Goal: Task Accomplishment & Management: Manage account settings

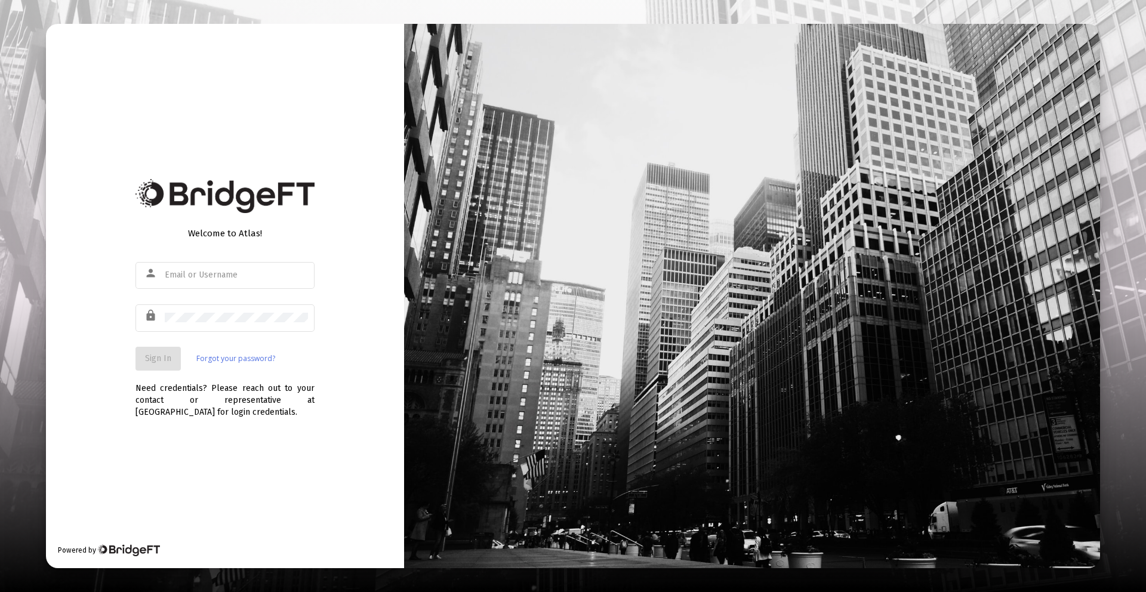
type input "[PERSON_NAME][EMAIL_ADDRESS][DOMAIN_NAME]"
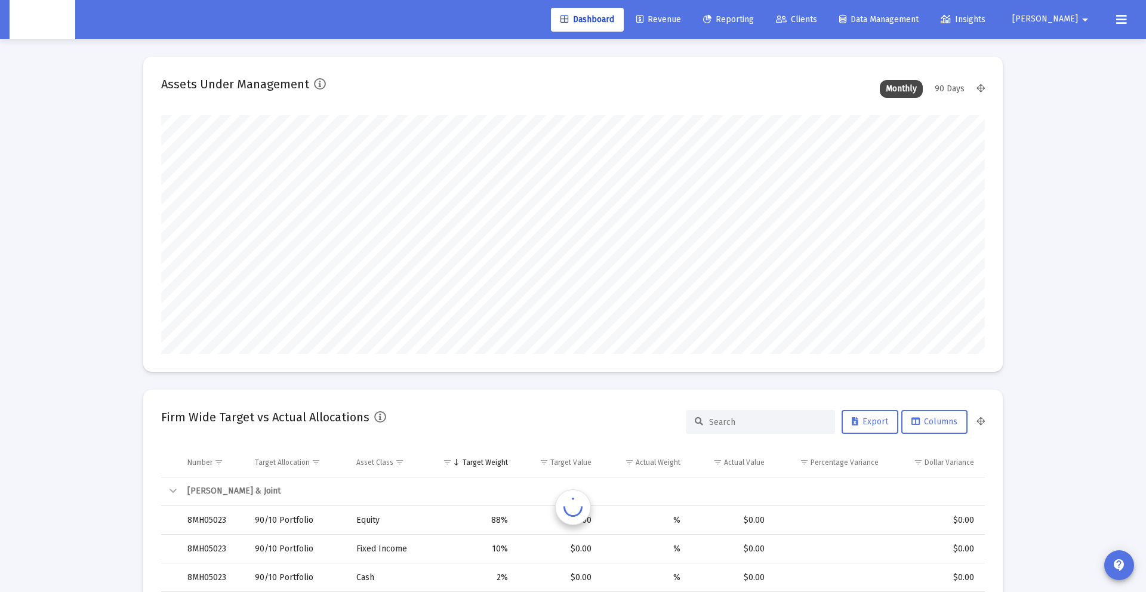
scroll to position [239, 443]
click at [1057, 26] on button "[PERSON_NAME] arrow_drop_down" at bounding box center [1052, 19] width 109 height 24
type input "[DATE]"
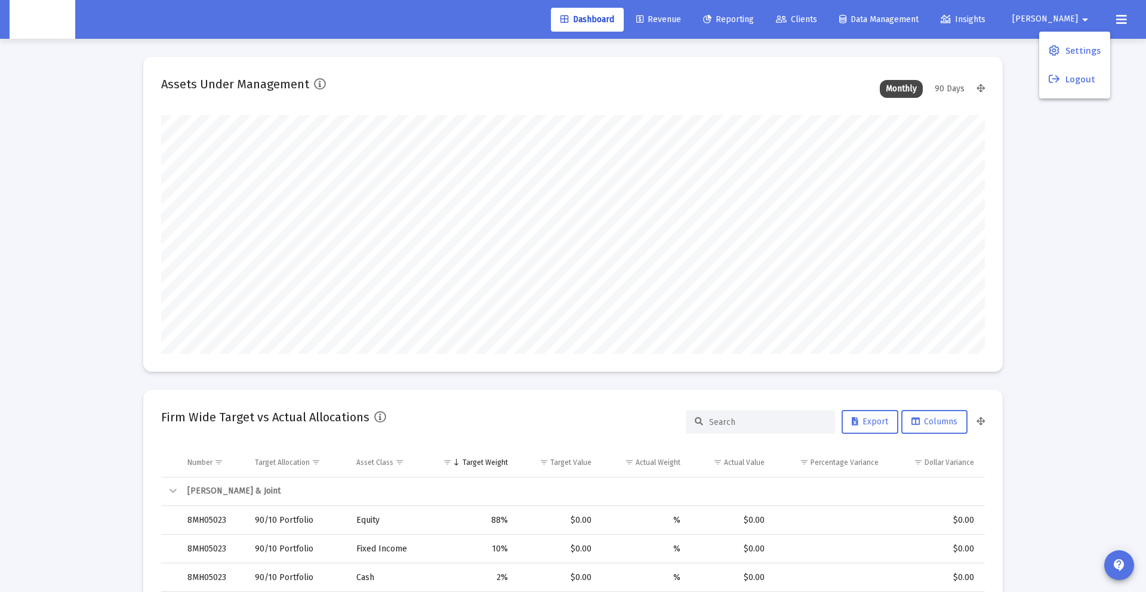
scroll to position [239, 385]
click at [1063, 44] on link "Settings" at bounding box center [1074, 50] width 71 height 29
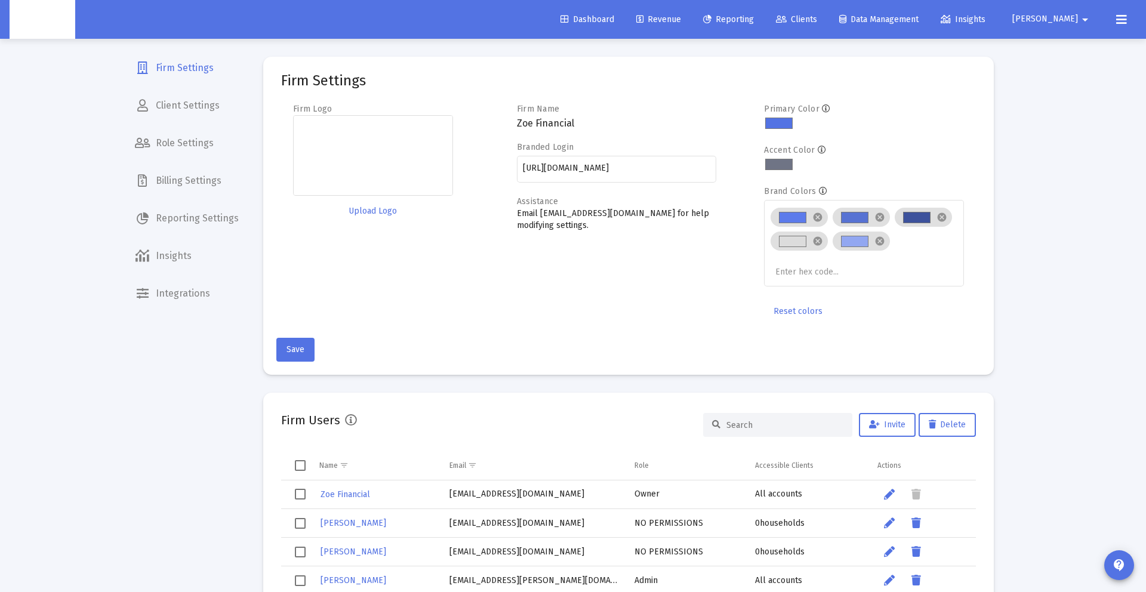
click at [197, 181] on span "Billing Settings" at bounding box center [186, 180] width 123 height 29
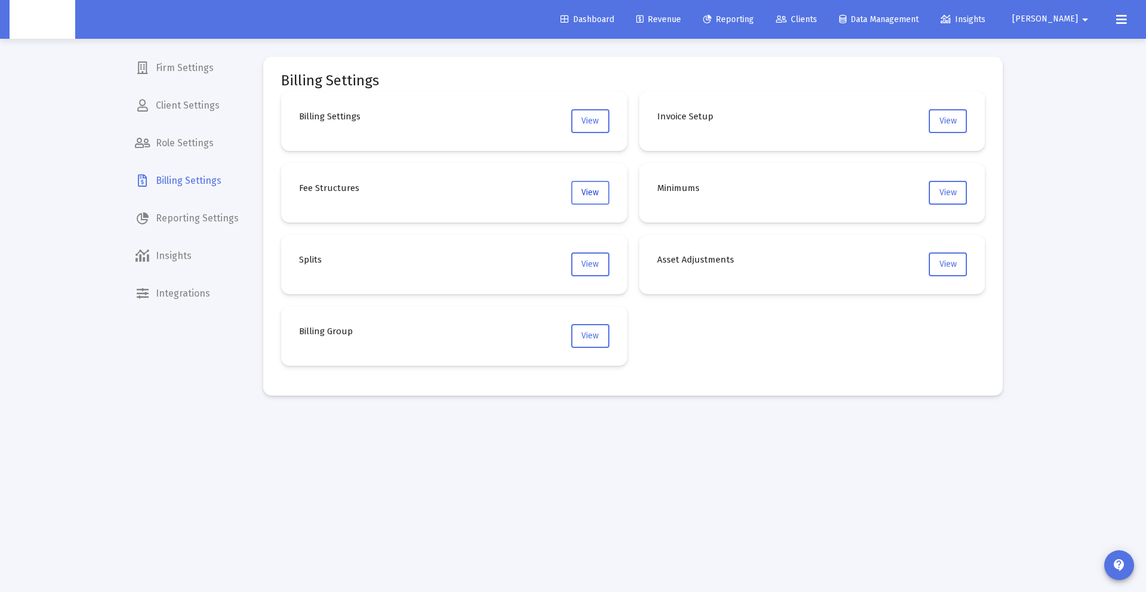
click at [584, 187] on span "View" at bounding box center [589, 192] width 17 height 10
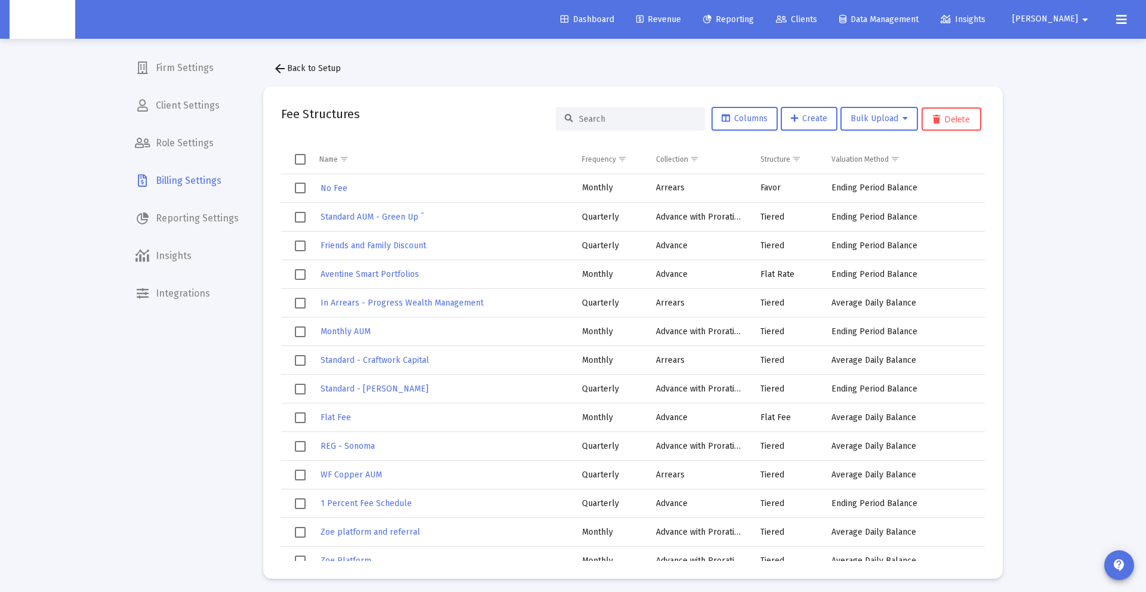
click at [301, 155] on span "Select all" at bounding box center [300, 159] width 11 height 11
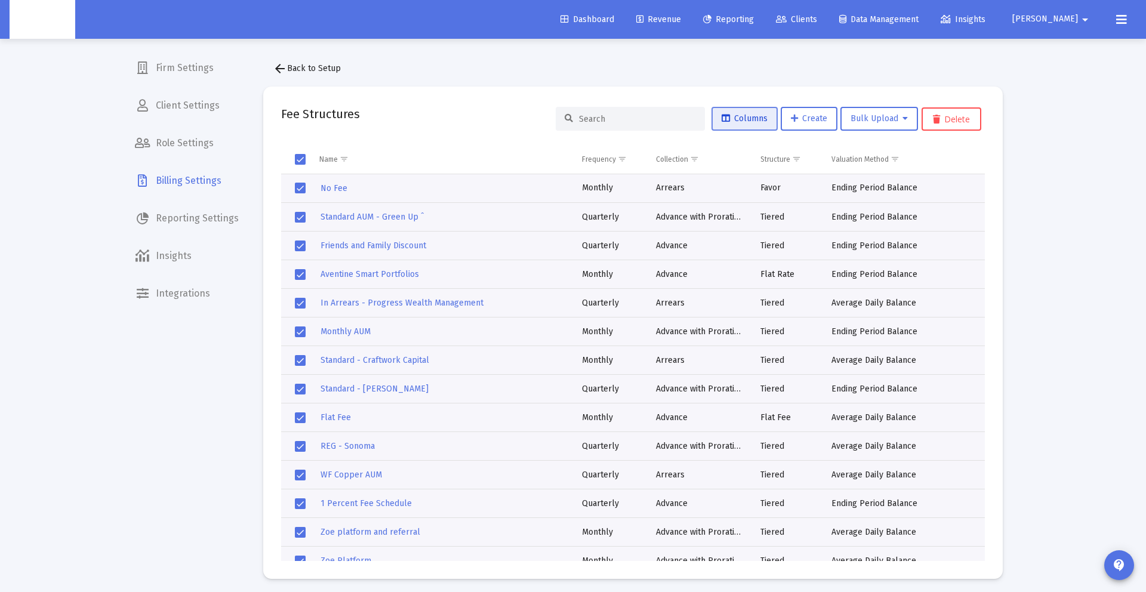
click at [732, 122] on span "Columns" at bounding box center [744, 118] width 46 height 10
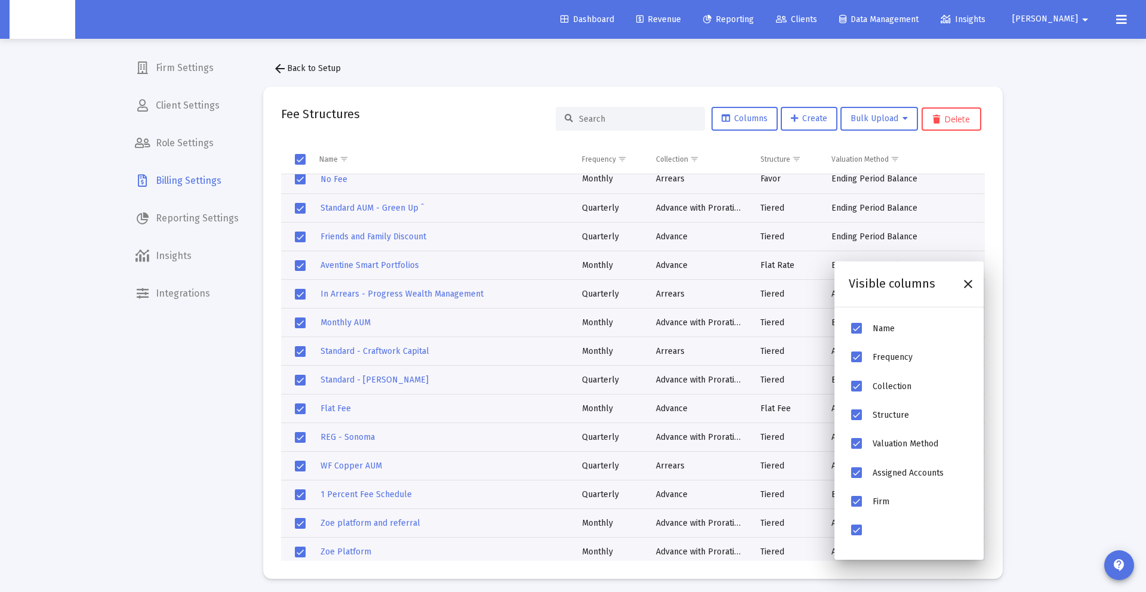
scroll to position [10, 0]
click at [135, 386] on div "Firm Settings Client Settings Role Settings Billing Settings Reporting Settings…" at bounding box center [186, 296] width 123 height 592
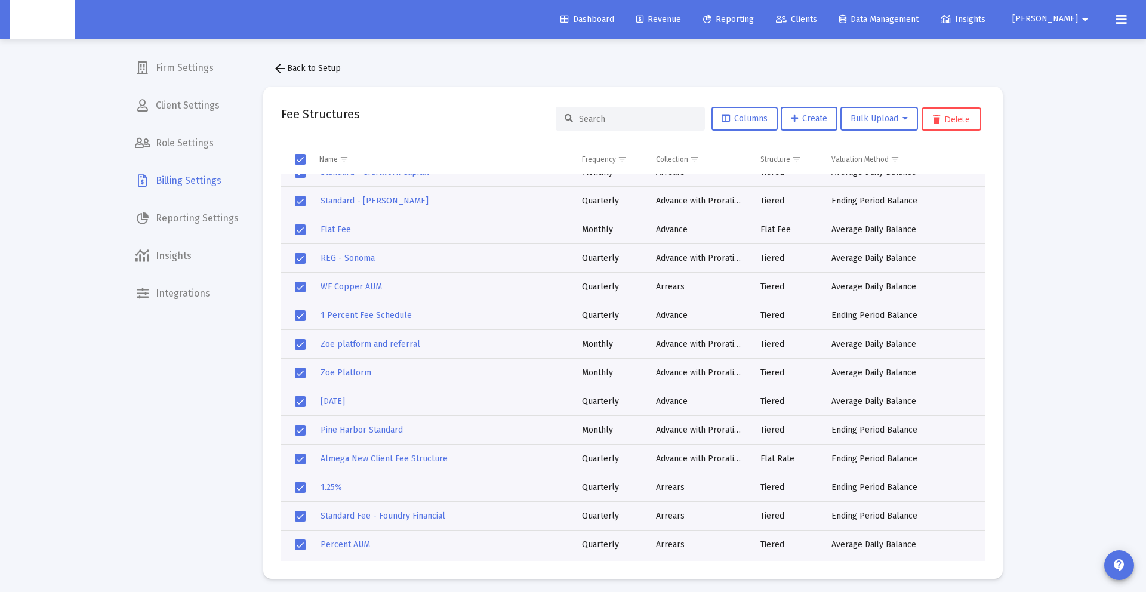
scroll to position [0, 0]
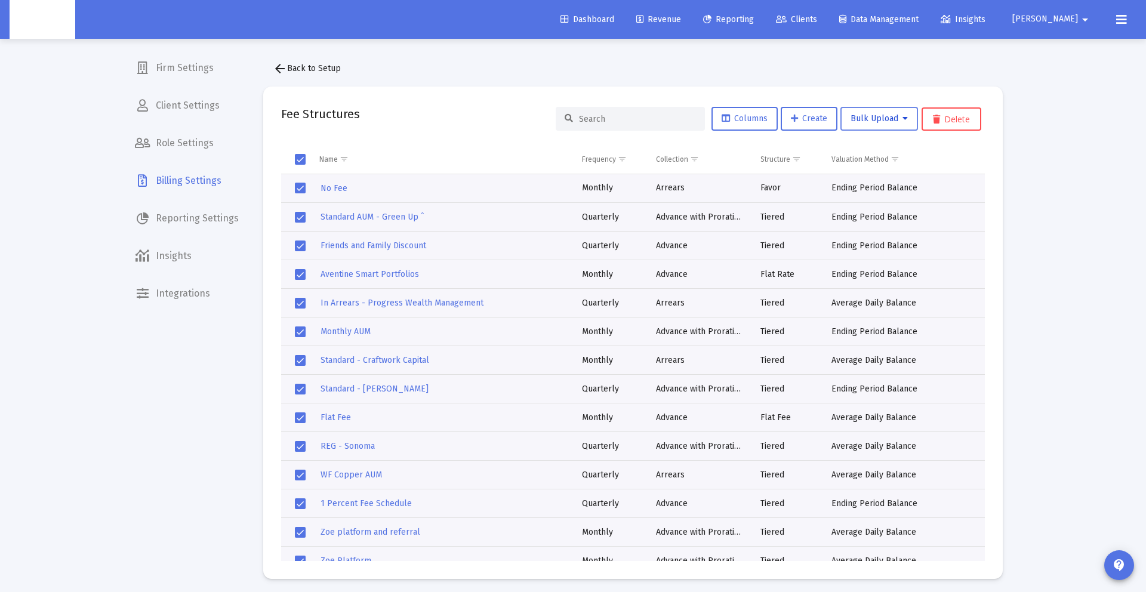
click at [891, 125] on button "Bulk Upload" at bounding box center [879, 119] width 78 height 24
click at [381, 157] on div at bounding box center [573, 296] width 1146 height 592
click at [871, 118] on span "Bulk Upload" at bounding box center [878, 118] width 57 height 10
click at [882, 150] on button "Fee Structure Upload" at bounding box center [894, 149] width 109 height 29
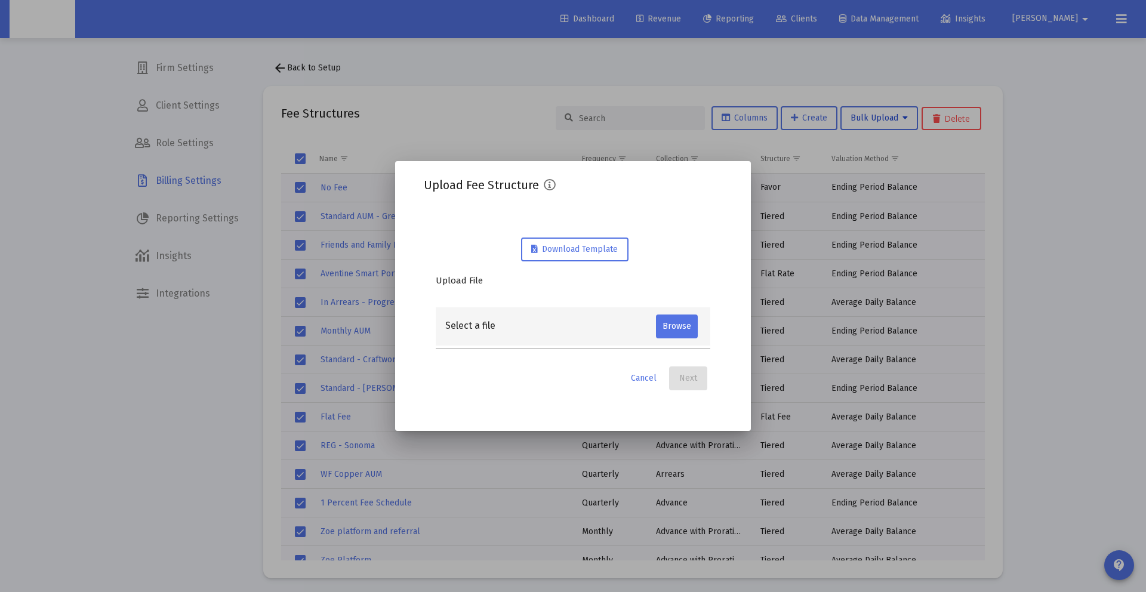
scroll to position [0, 0]
click at [510, 321] on input "Select a file" at bounding box center [550, 325] width 211 height 19
click at [637, 380] on span "Cancel" at bounding box center [644, 378] width 26 height 10
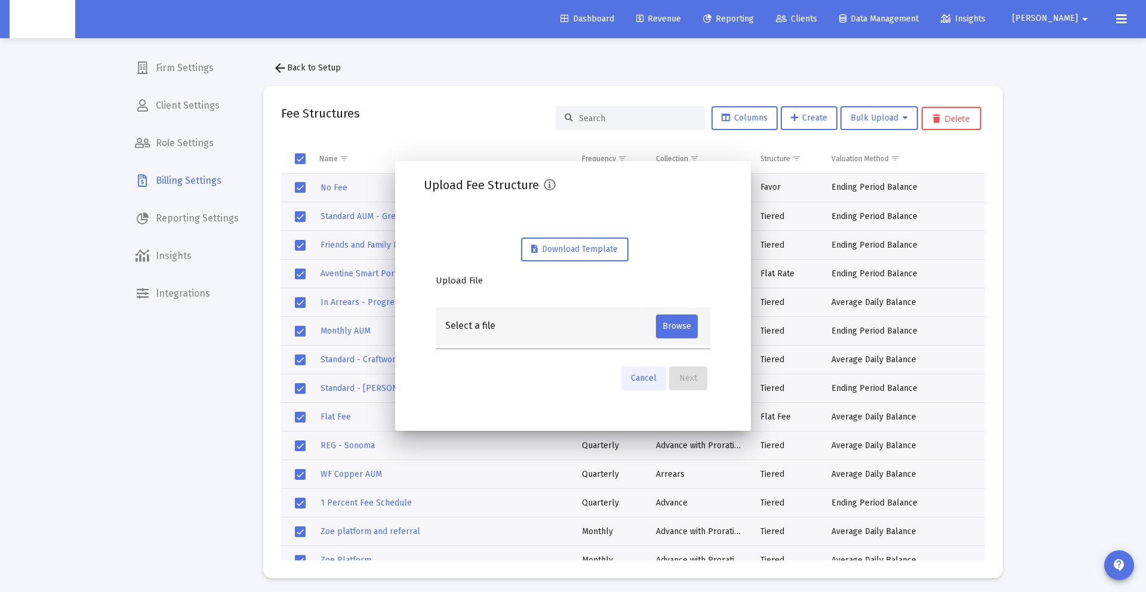
scroll to position [1, 0]
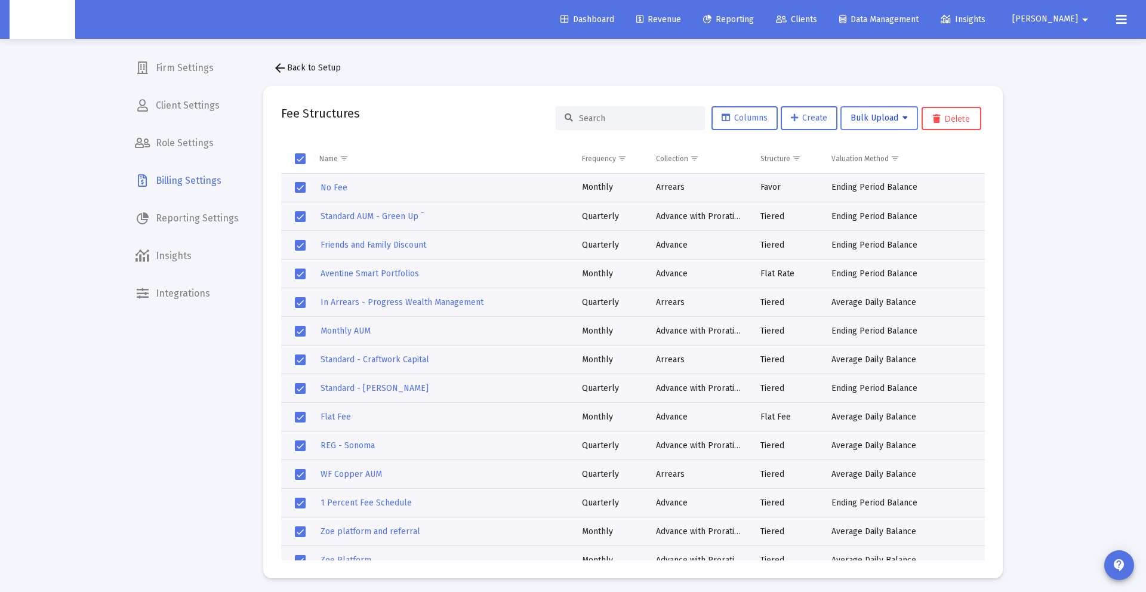
click at [896, 113] on span "Bulk Upload" at bounding box center [878, 118] width 57 height 10
click at [835, 88] on div at bounding box center [573, 296] width 1146 height 592
click at [301, 156] on span "Select all" at bounding box center [300, 158] width 11 height 11
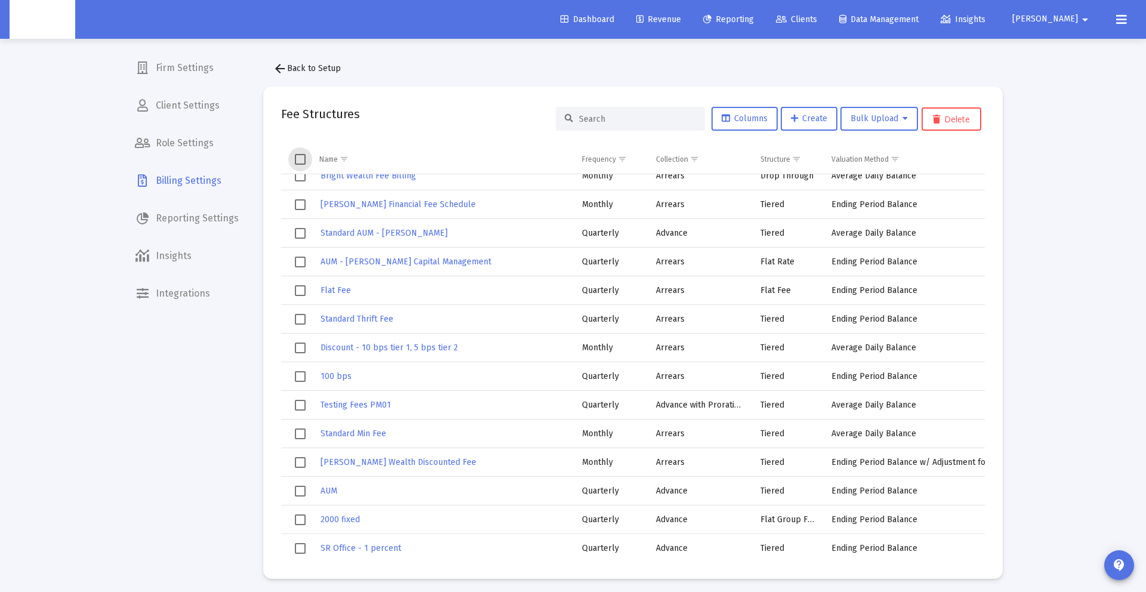
scroll to position [0, 0]
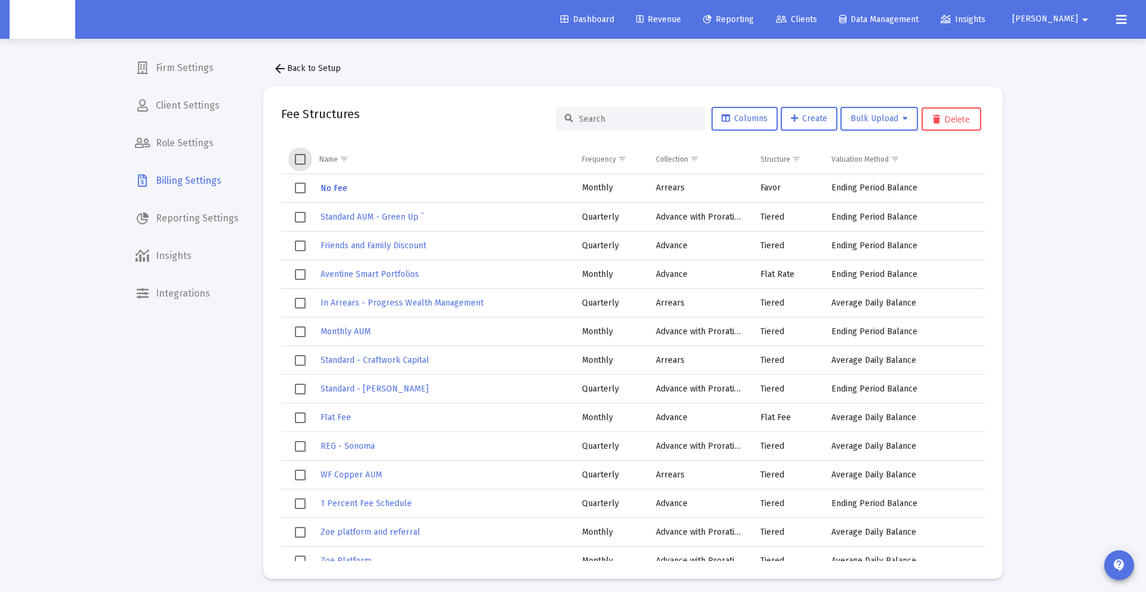
click at [322, 188] on span "No Fee" at bounding box center [333, 188] width 27 height 10
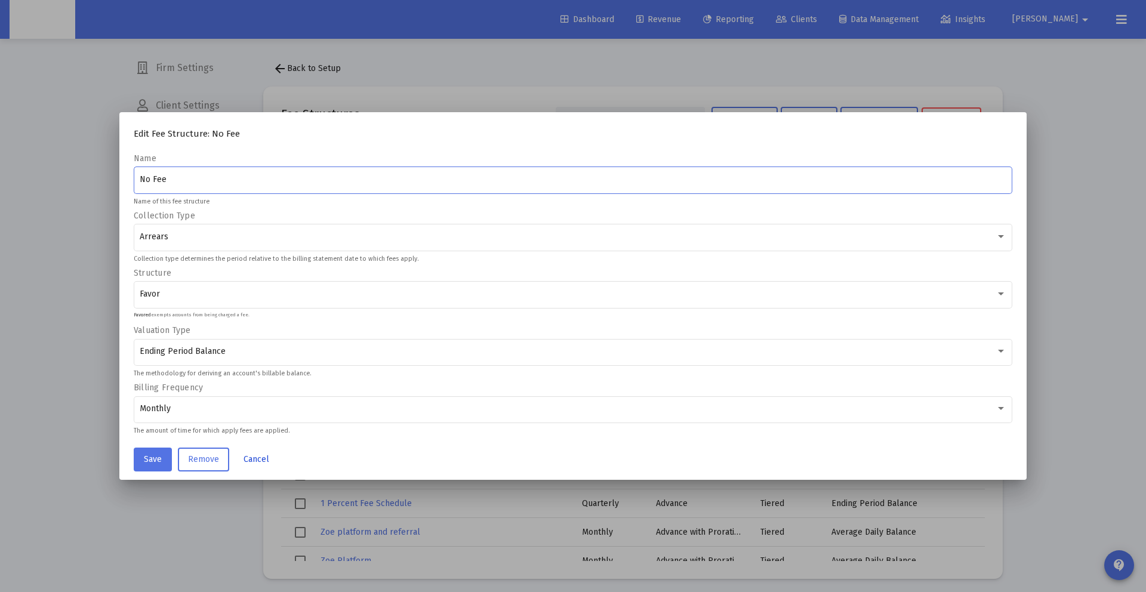
click at [259, 455] on span "Cancel" at bounding box center [256, 459] width 26 height 10
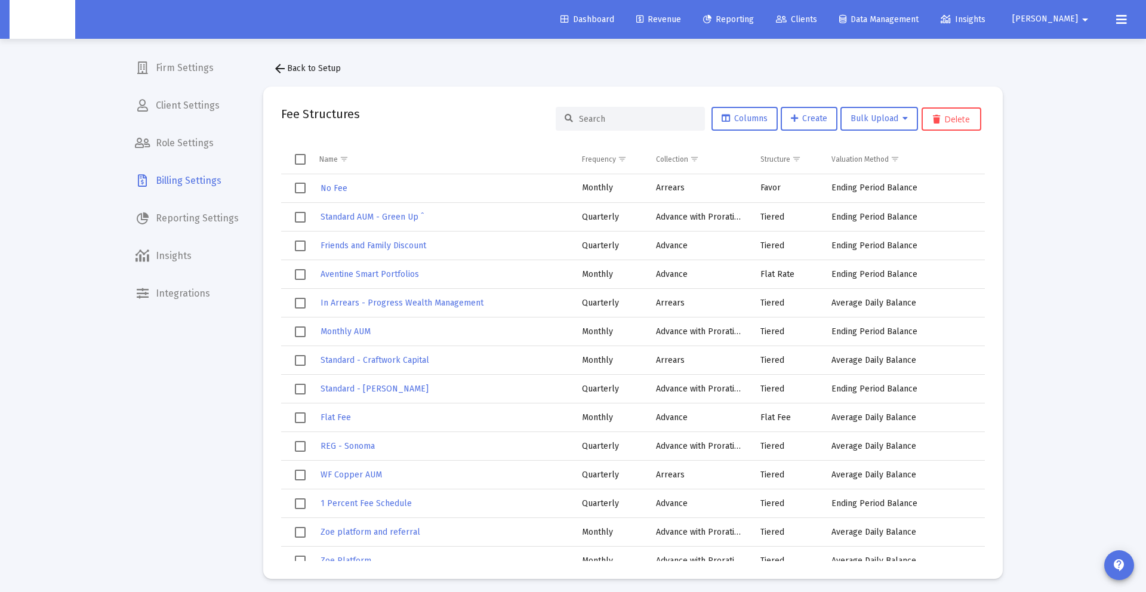
scroll to position [0, 138]
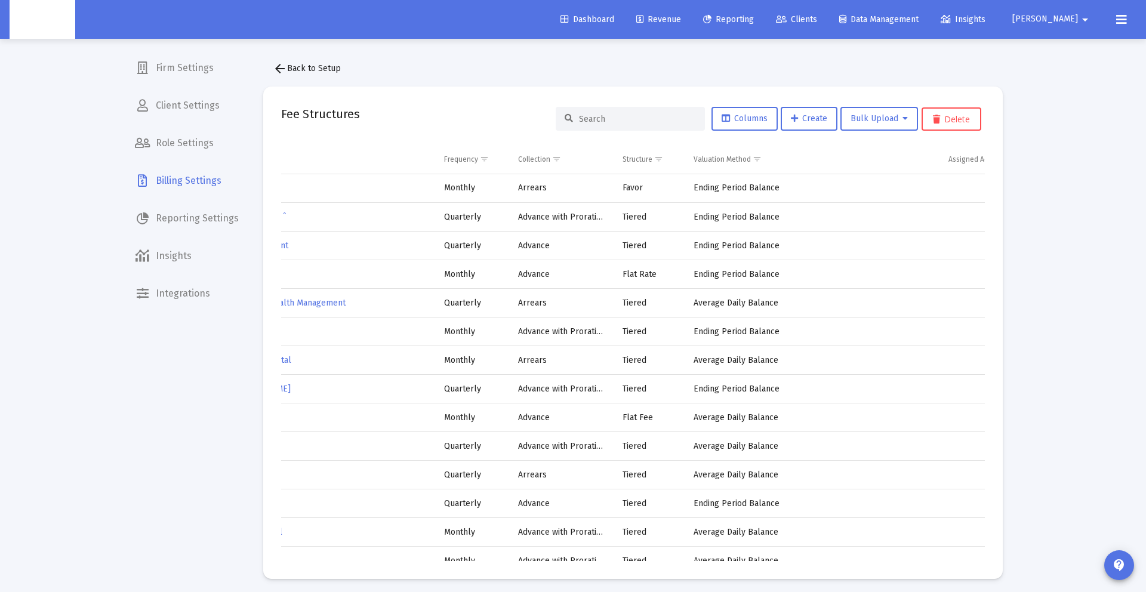
drag, startPoint x: 281, startPoint y: 141, endPoint x: 918, endPoint y: 335, distance: 666.1
click at [988, 379] on mat-card "Fee Structures Columns Create Bulk Upload Delete Name Frequency Collection Stru…" at bounding box center [632, 333] width 739 height 492
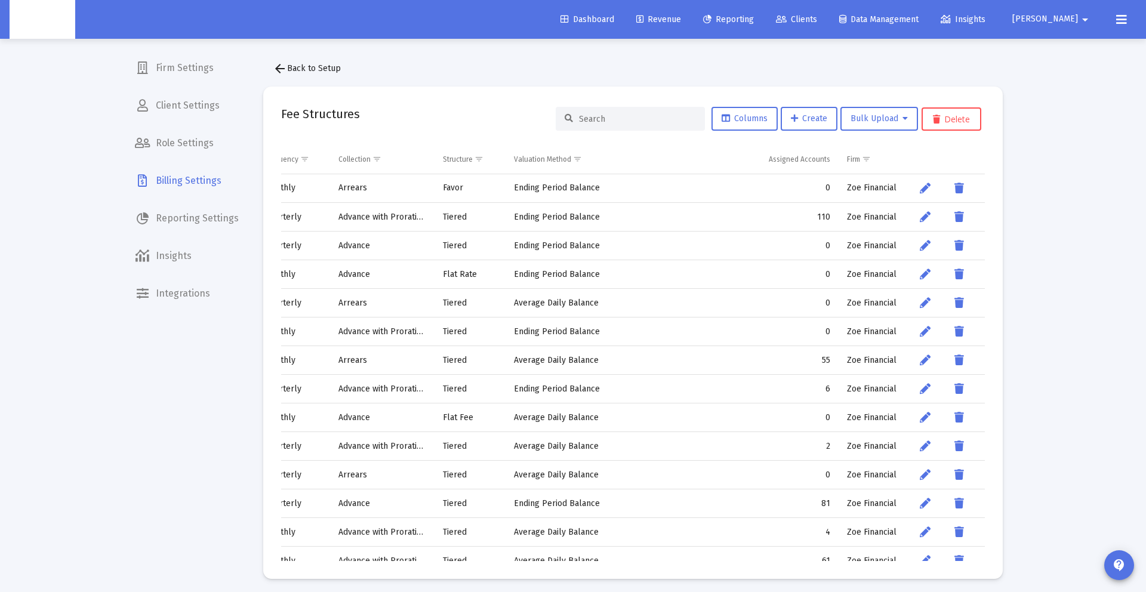
scroll to position [0, 0]
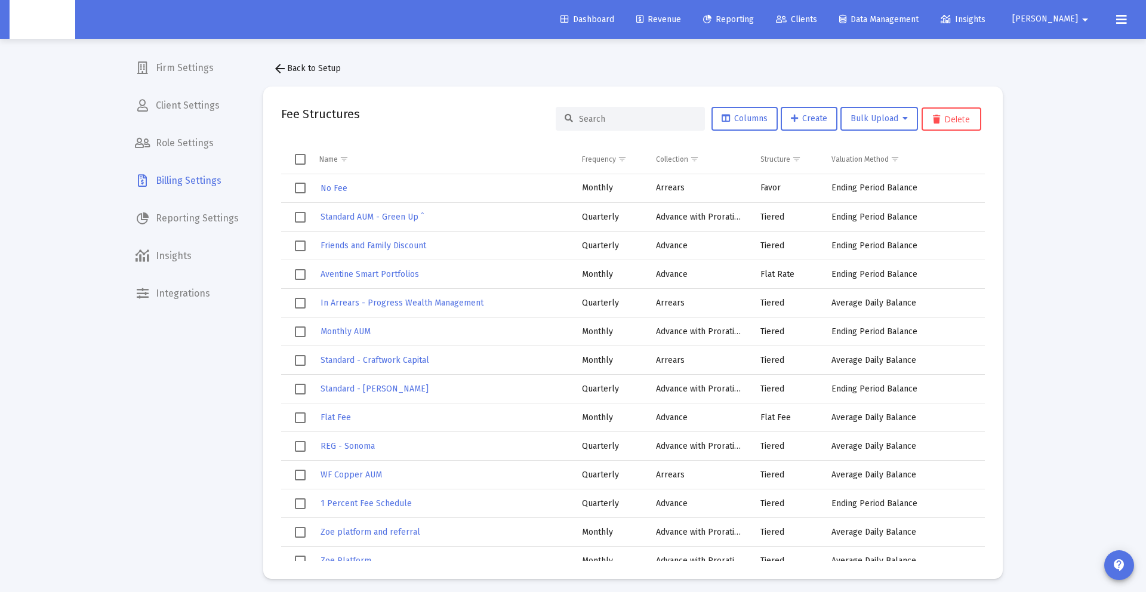
click at [295, 159] on span "Select all" at bounding box center [300, 159] width 11 height 11
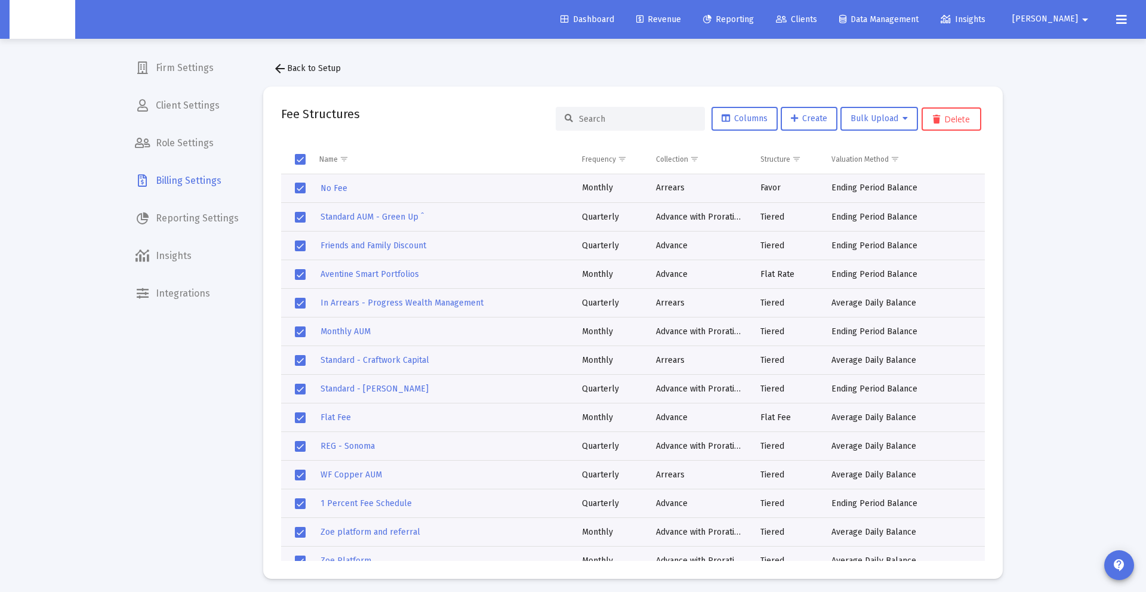
click at [422, 121] on div "Fee Structures Columns Create Bulk Upload Delete" at bounding box center [632, 118] width 703 height 29
click at [295, 156] on span "Select all" at bounding box center [300, 159] width 11 height 11
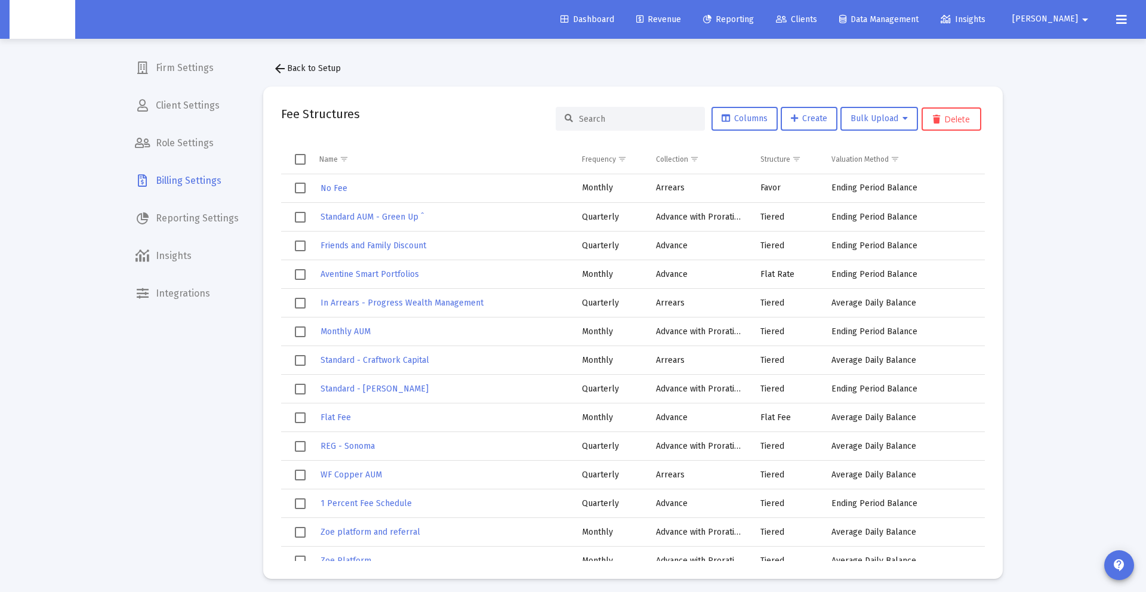
drag, startPoint x: 313, startPoint y: 135, endPoint x: 604, endPoint y: 174, distance: 293.2
click at [723, 208] on mat-card "Fee Structures Columns Create Bulk Upload Delete Name Frequency Collection Stru…" at bounding box center [632, 333] width 739 height 492
click at [358, 112] on div "Fee Structures Columns Create Bulk Upload Delete" at bounding box center [632, 118] width 703 height 29
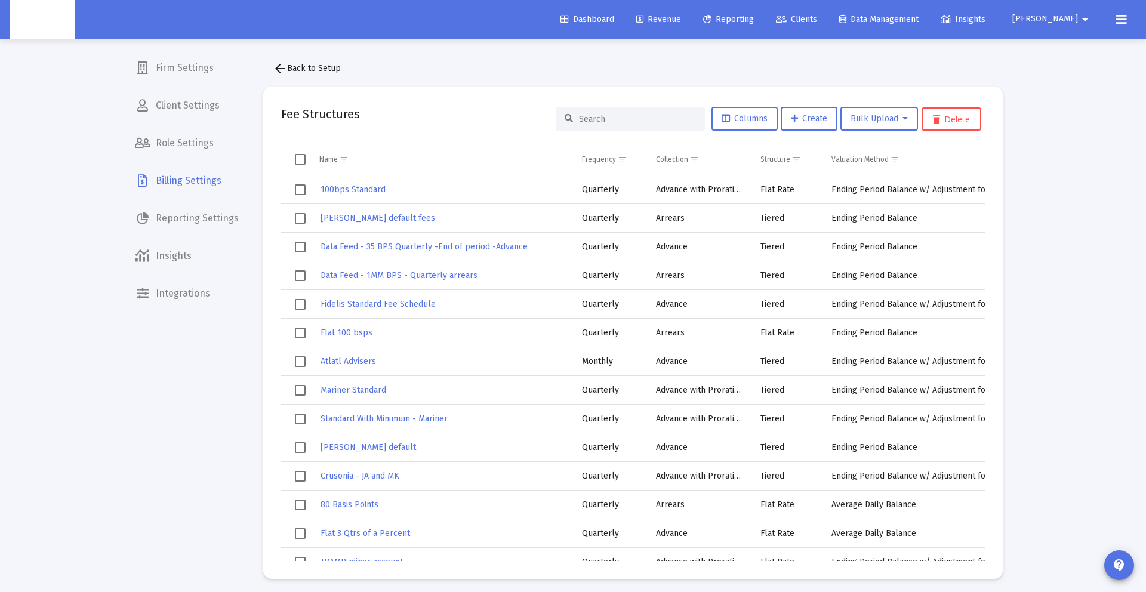
scroll to position [8091, 0]
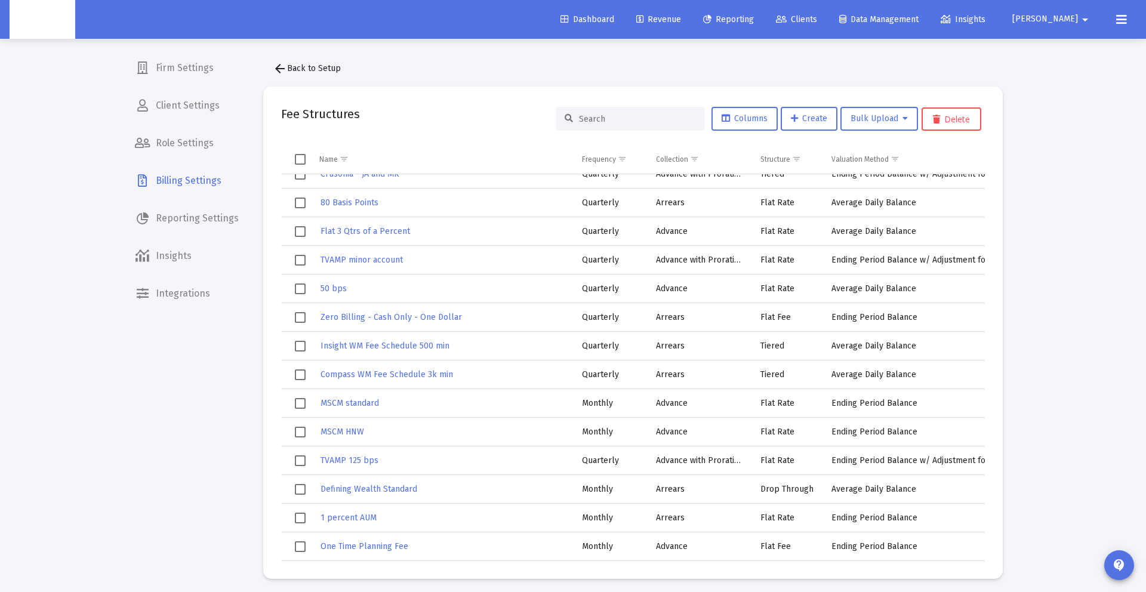
drag, startPoint x: 319, startPoint y: 144, endPoint x: 943, endPoint y: 541, distance: 739.6
click at [943, 541] on mat-card "Fee Structures Columns Create Bulk Upload Delete Name Frequency Collection Stru…" at bounding box center [632, 333] width 739 height 492
copy table "Lo Ips Dolorsi Ametcon Adipi Elitse Doeius Tempori 8 Utl Etdolorem Aliquaen ADM…"
click at [498, 211] on td "80 Basis Points" at bounding box center [442, 203] width 263 height 29
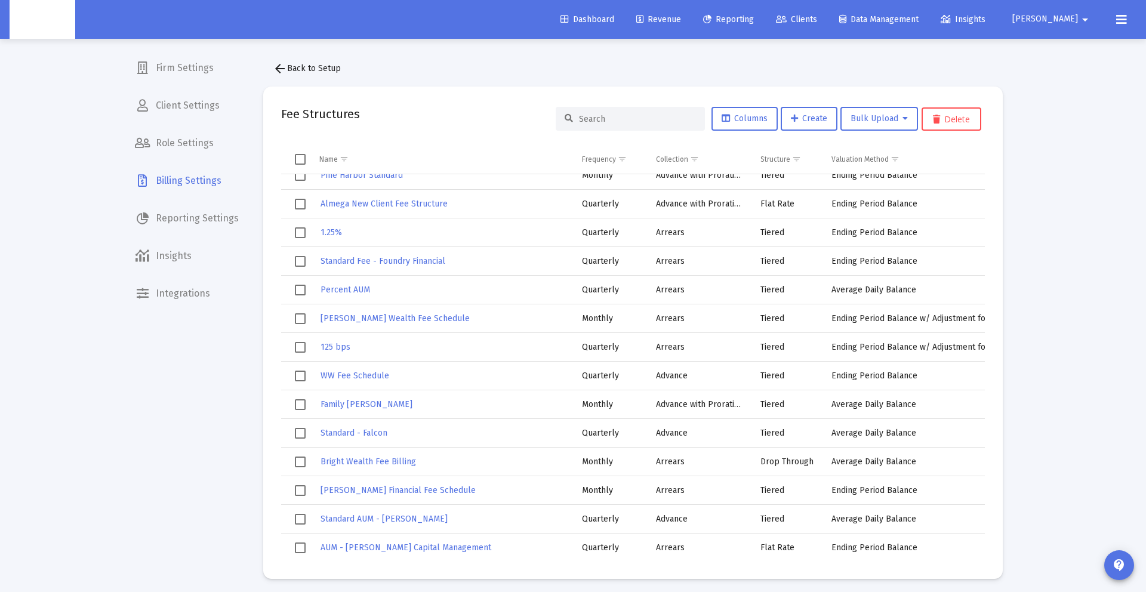
scroll to position [0, 0]
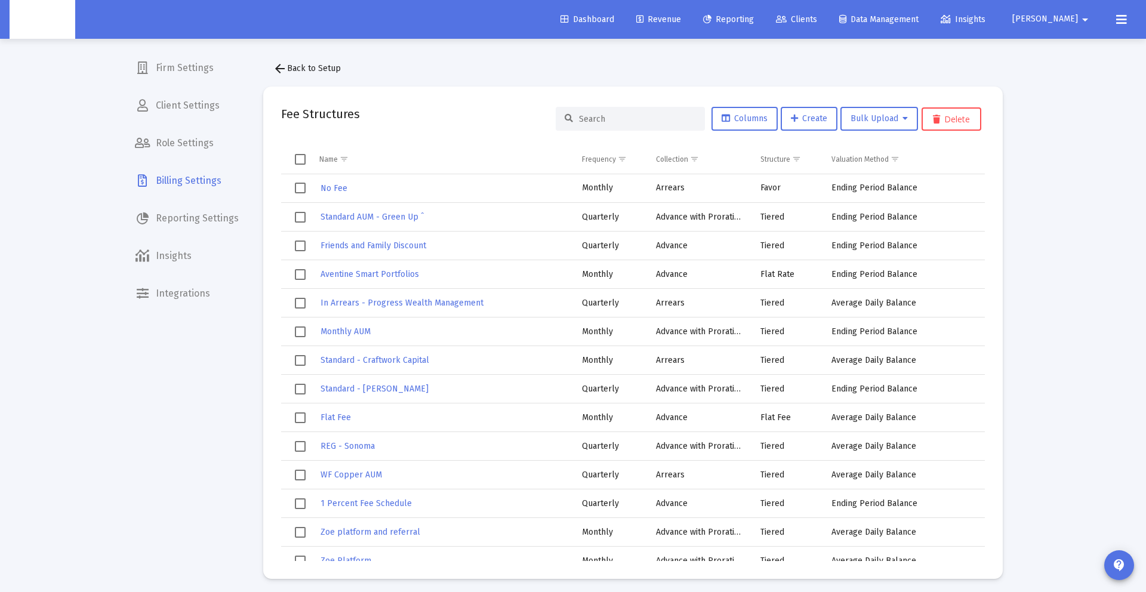
drag, startPoint x: 279, startPoint y: 112, endPoint x: 440, endPoint y: 278, distance: 232.1
click at [440, 278] on mat-card "Fee Structures Columns Create Bulk Upload Delete Name Frequency Collection Stru…" at bounding box center [632, 333] width 739 height 492
click at [443, 162] on td "Name" at bounding box center [442, 159] width 263 height 29
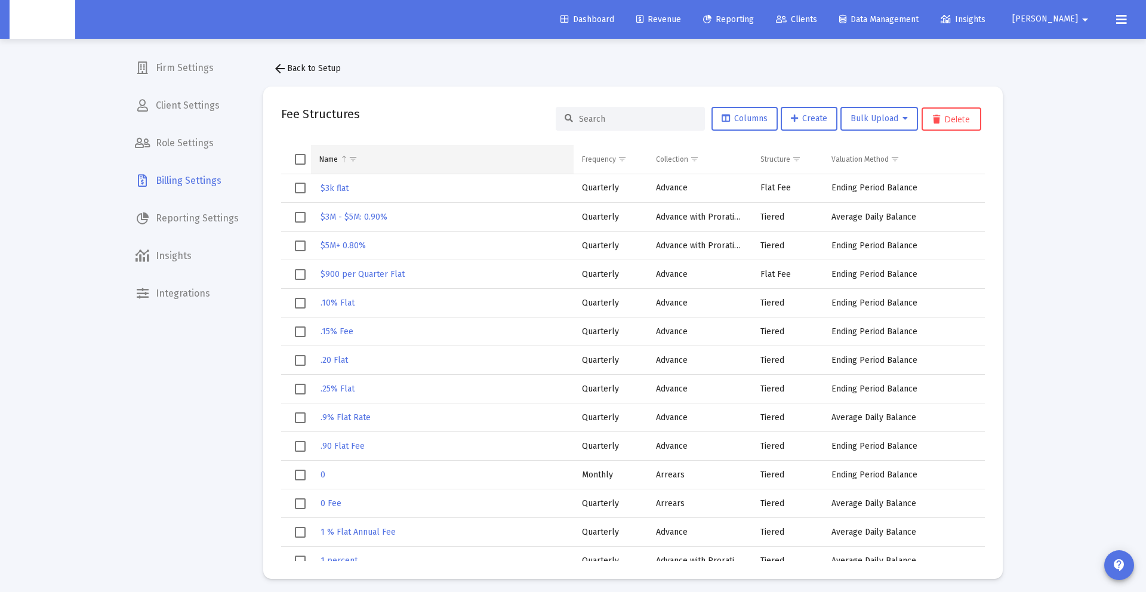
click at [416, 152] on td "Name" at bounding box center [442, 159] width 263 height 29
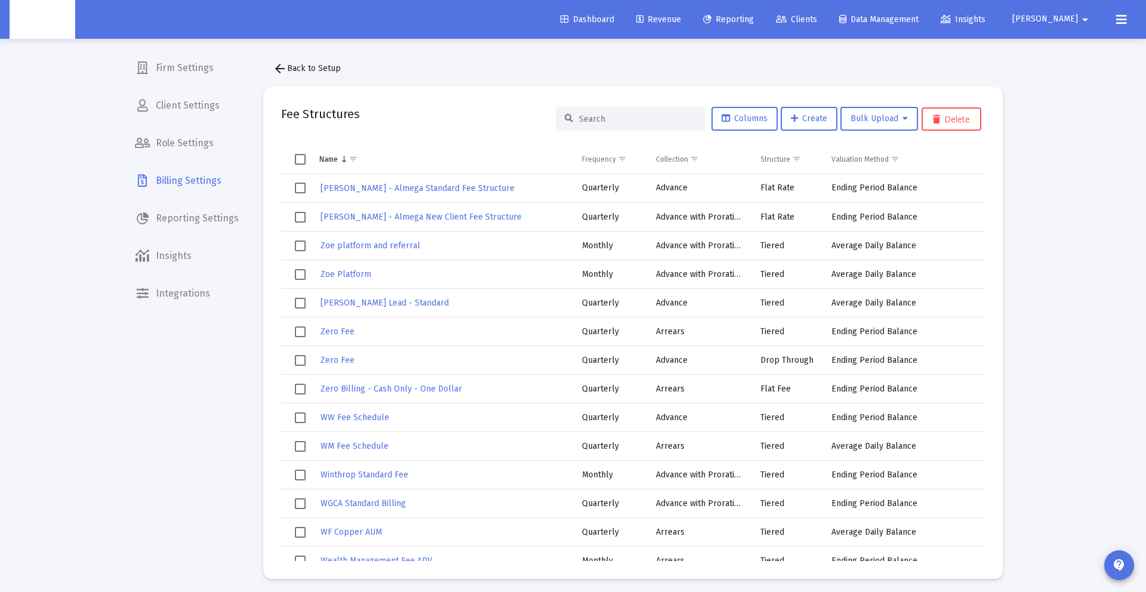
click at [487, 124] on div "Fee Structures Columns Create Bulk Upload Delete" at bounding box center [632, 118] width 703 height 29
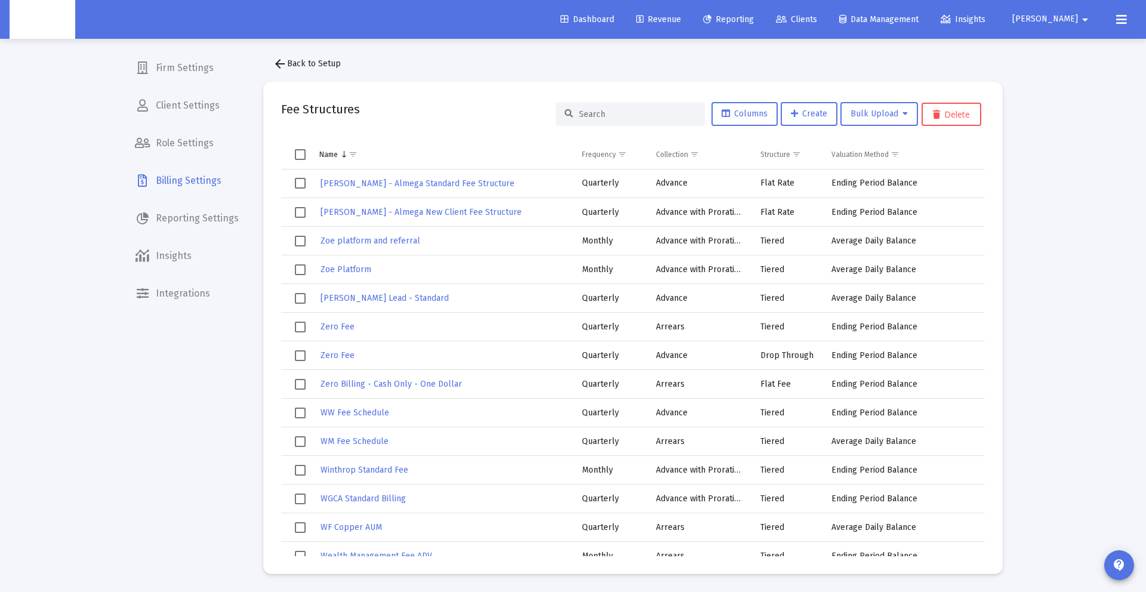
click at [474, 125] on div "Fee Structures Columns Create Bulk Upload Delete" at bounding box center [632, 114] width 703 height 29
drag, startPoint x: 317, startPoint y: 135, endPoint x: 519, endPoint y: 242, distance: 227.9
click at [505, 336] on mat-card "Fee Structures Columns Create Bulk Upload Delete Name Frequency Collection Stru…" at bounding box center [632, 328] width 739 height 492
click at [483, 97] on mat-card "Fee Structures Columns Create Bulk Upload Delete Name Frequency Collection Stru…" at bounding box center [632, 328] width 739 height 492
click at [717, 110] on button "Columns" at bounding box center [744, 114] width 66 height 24
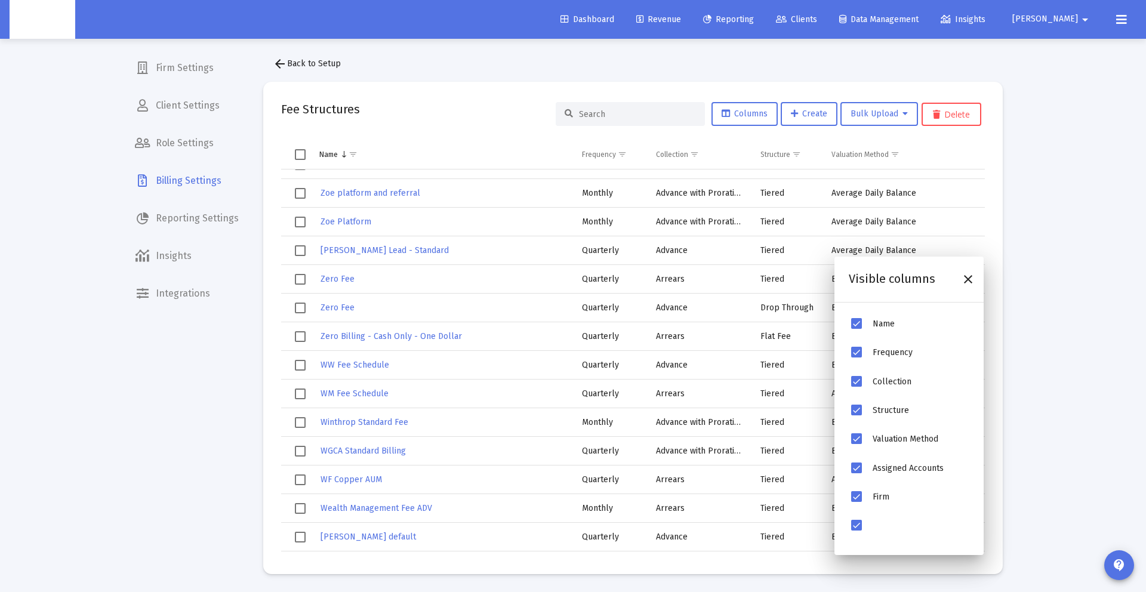
scroll to position [82, 0]
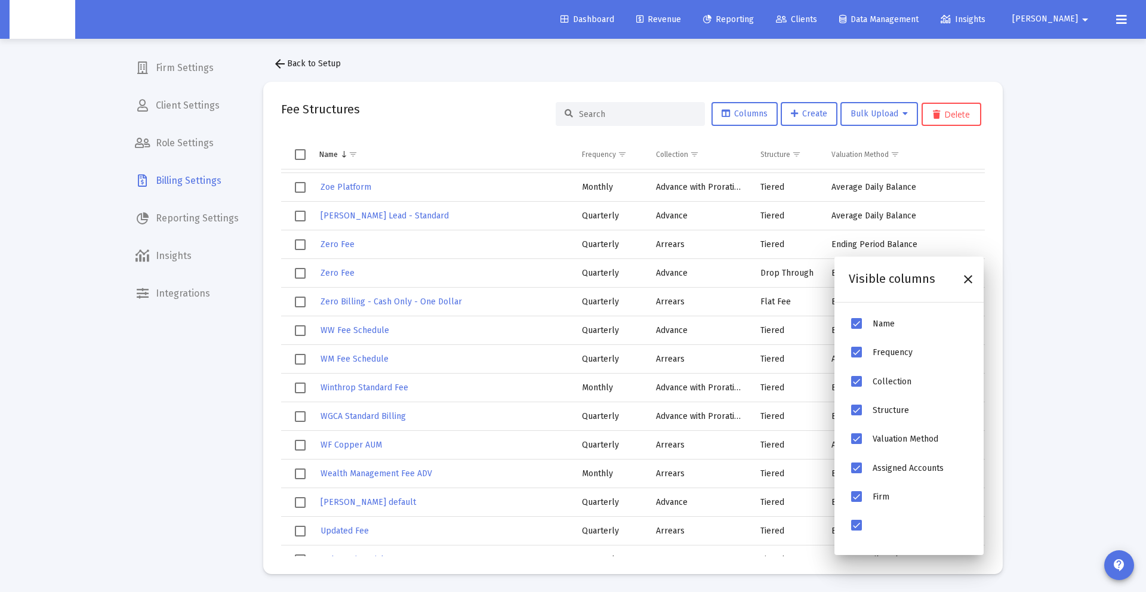
click at [456, 78] on div "arrow_back Back to Setup Fee Structures Columns Create Bulk Upload Delete Name …" at bounding box center [632, 313] width 775 height 558
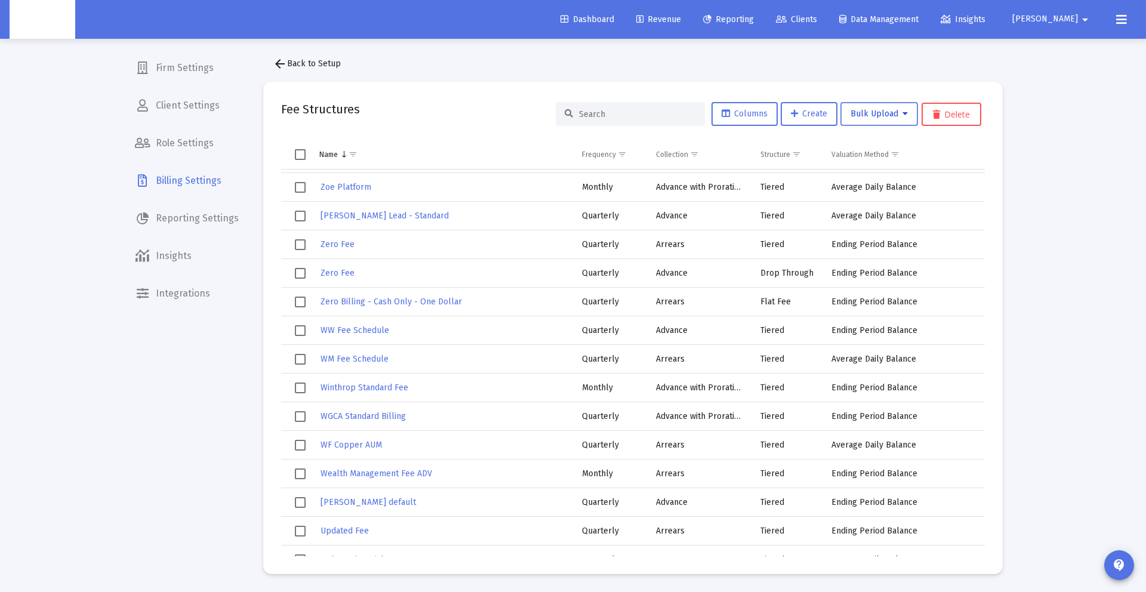
click at [865, 116] on span "Bulk Upload" at bounding box center [878, 114] width 57 height 10
drag, startPoint x: 315, startPoint y: 146, endPoint x: 307, endPoint y: 149, distance: 8.1
click at [314, 146] on div at bounding box center [573, 296] width 1146 height 592
click at [296, 154] on span "Select all" at bounding box center [300, 154] width 11 height 11
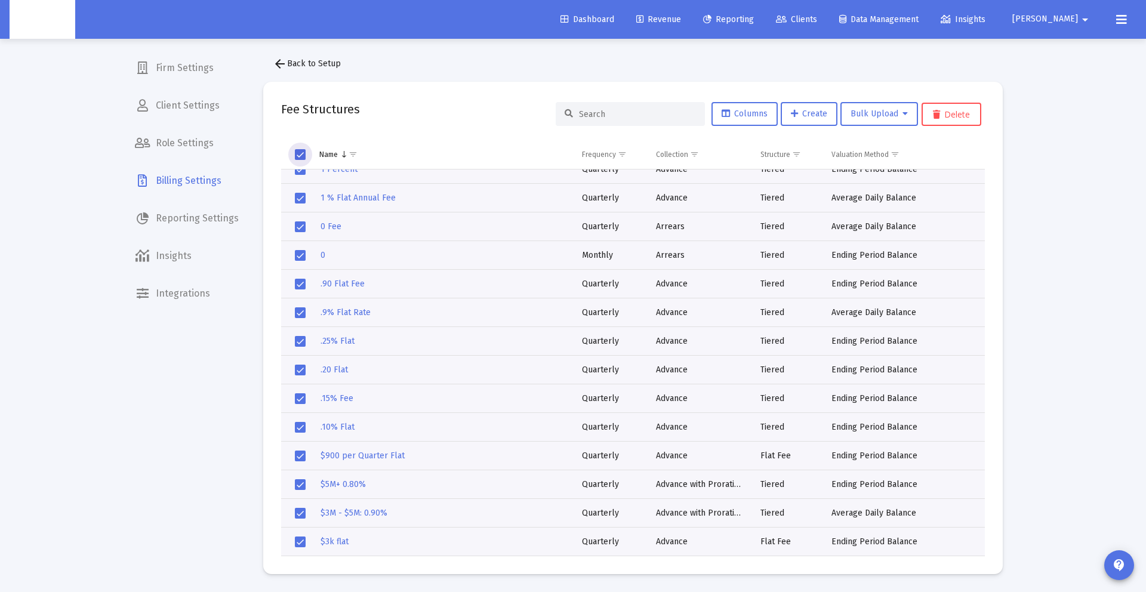
scroll to position [0, 0]
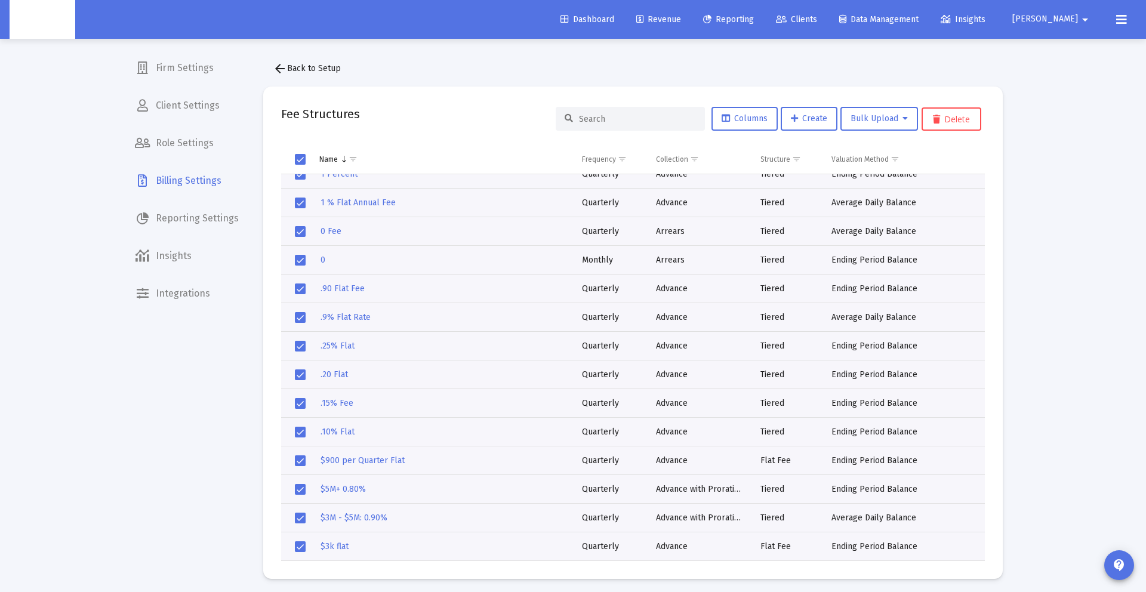
drag, startPoint x: 287, startPoint y: 130, endPoint x: 839, endPoint y: 345, distance: 592.5
click at [839, 345] on mat-card "Fee Structures Columns Create Bulk Upload Delete Name Frequency Collection Stru…" at bounding box center [632, 333] width 739 height 492
click at [347, 106] on h2 "Fee Structures" at bounding box center [320, 113] width 79 height 19
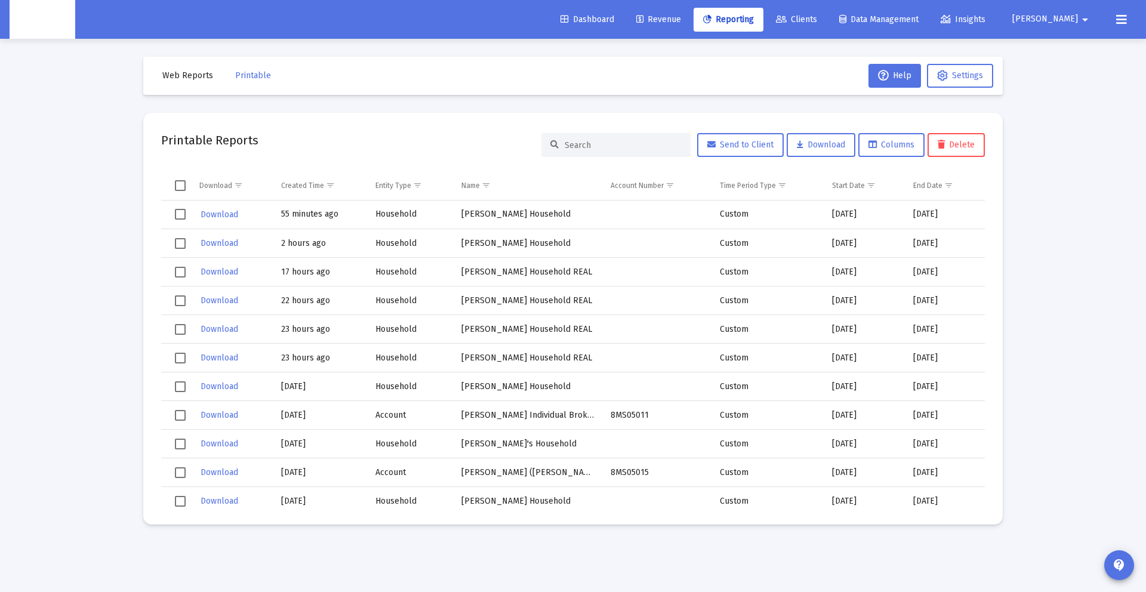
click at [1070, 18] on span "[PERSON_NAME]" at bounding box center [1045, 19] width 66 height 10
click at [1064, 45] on link "Settings" at bounding box center [1074, 50] width 71 height 29
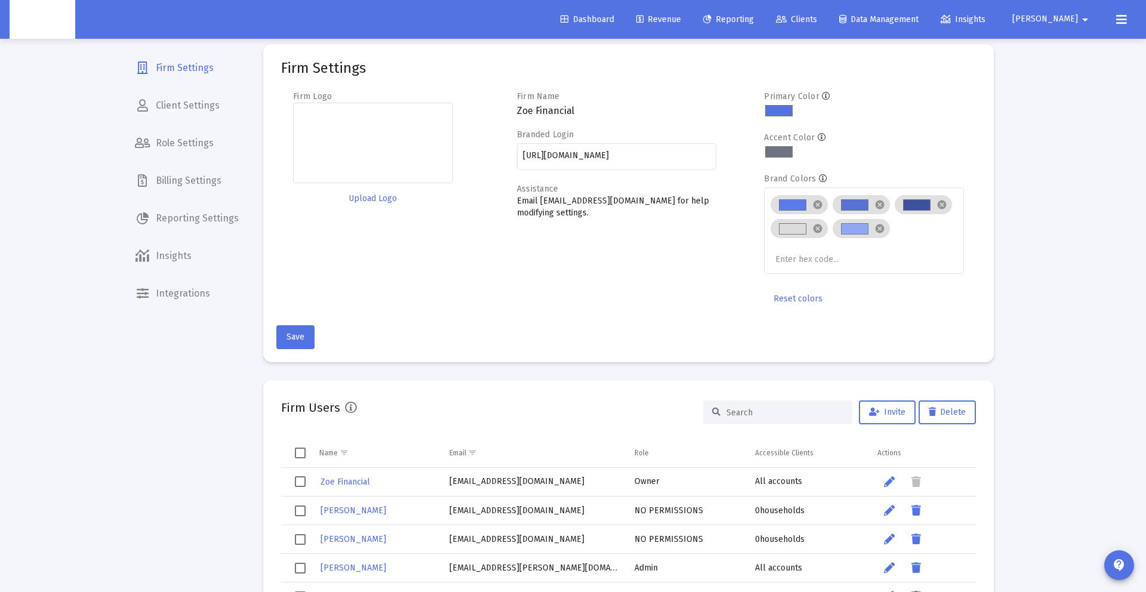
scroll to position [14, 0]
click at [174, 187] on span "Billing Settings" at bounding box center [186, 180] width 123 height 29
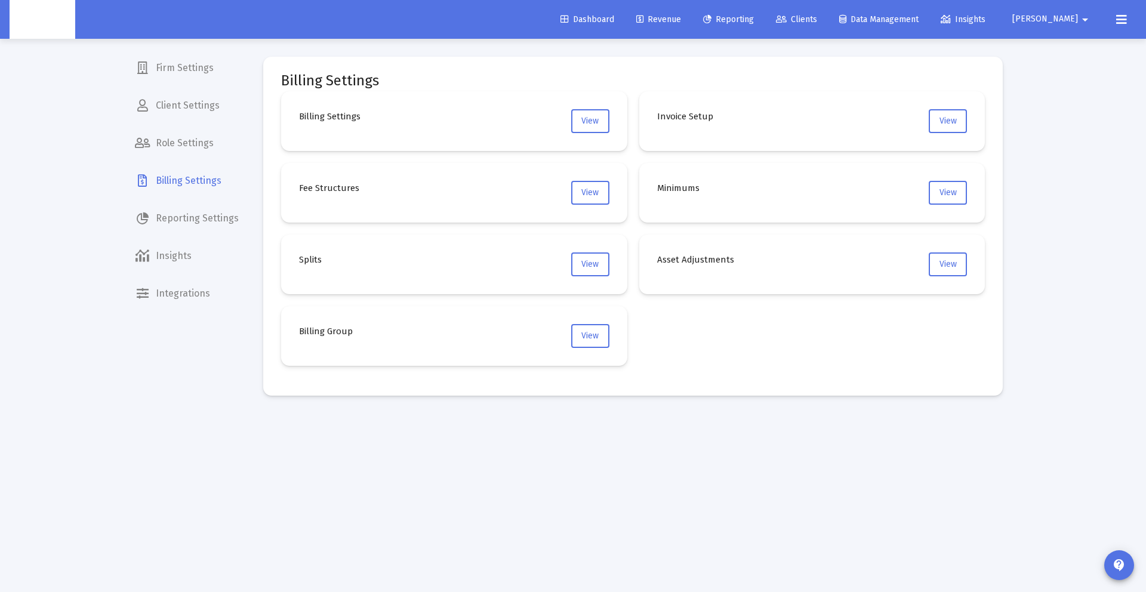
click at [610, 189] on mat-card "Fee Structures View" at bounding box center [454, 193] width 346 height 60
click at [599, 195] on button "View" at bounding box center [590, 193] width 38 height 24
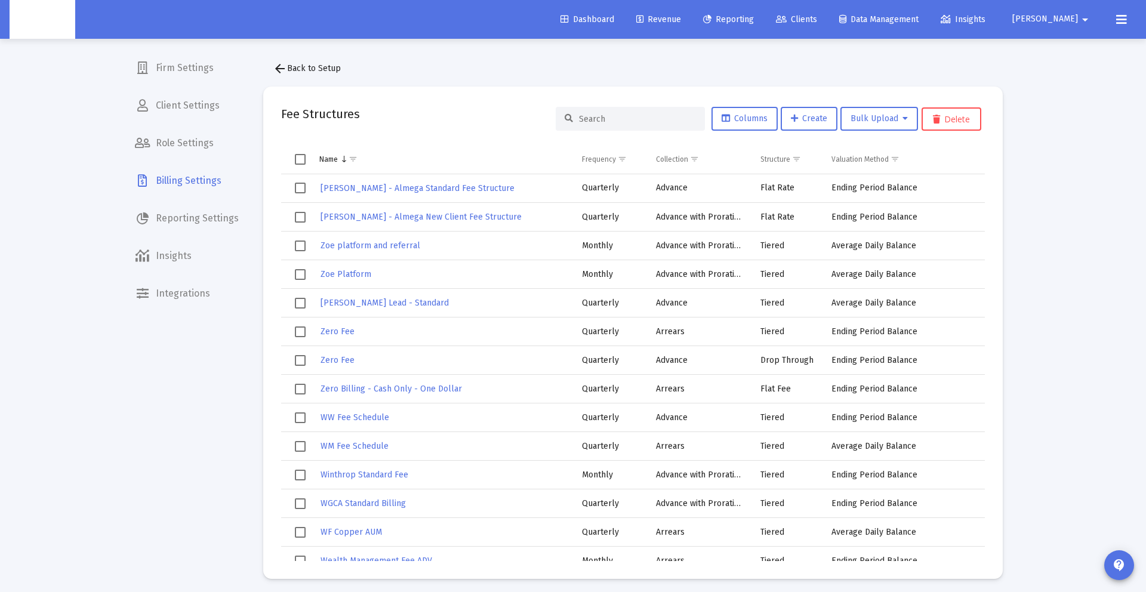
click at [404, 102] on mat-card "Fee Structures Columns Create Bulk Upload Delete Name Frequency Collection Stru…" at bounding box center [632, 333] width 739 height 492
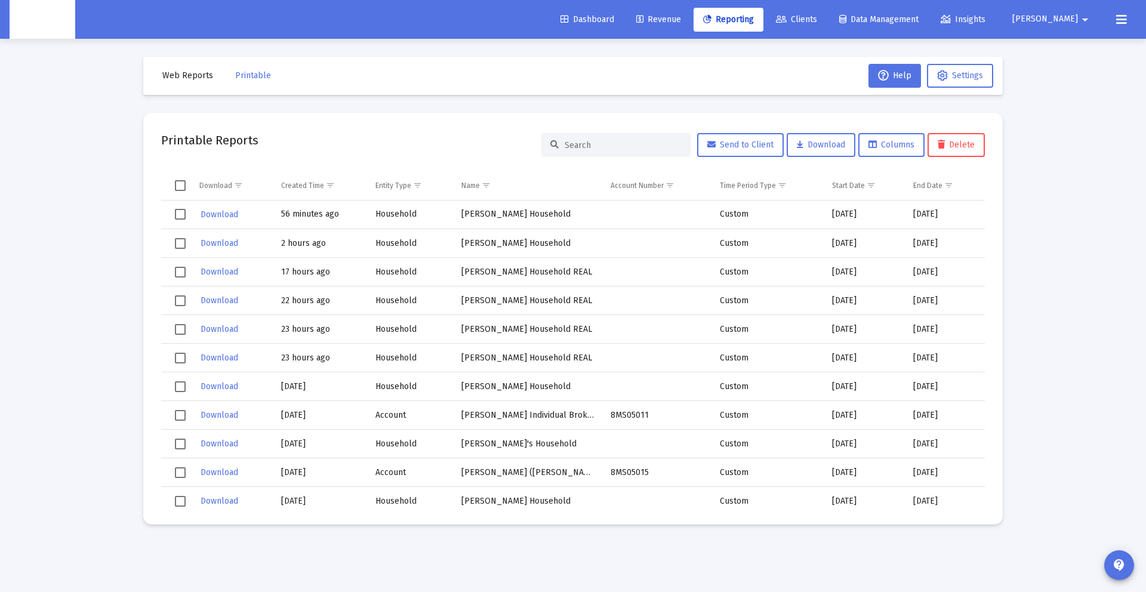
click at [1042, 20] on button "[PERSON_NAME] arrow_drop_down" at bounding box center [1052, 19] width 109 height 24
click at [1048, 39] on link "Settings" at bounding box center [1074, 50] width 71 height 29
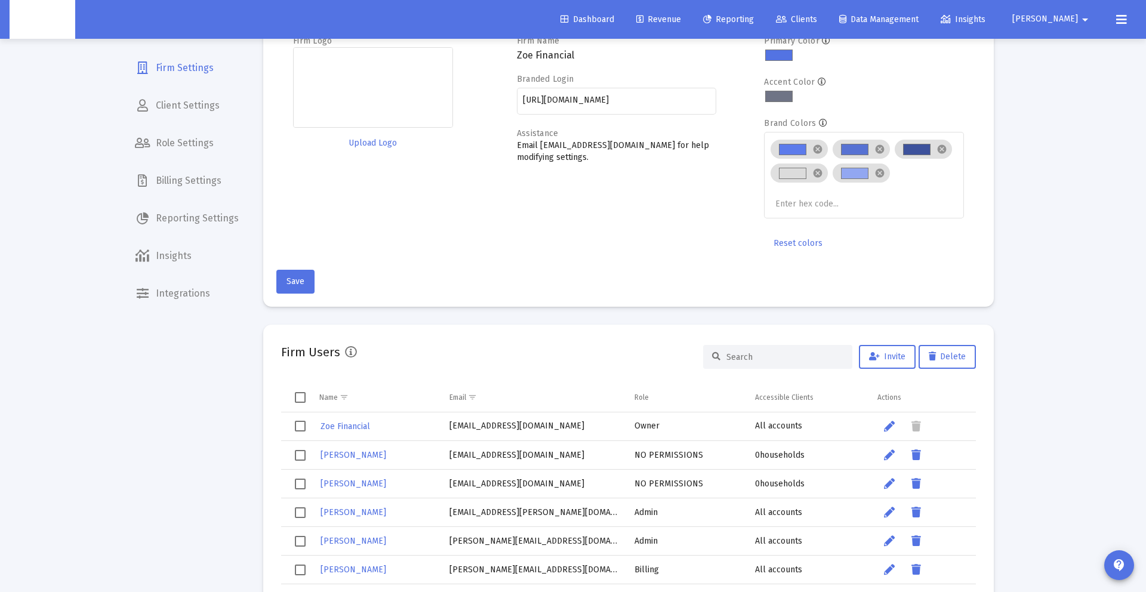
scroll to position [69, 0]
click at [180, 174] on span "Billing Settings" at bounding box center [186, 180] width 123 height 29
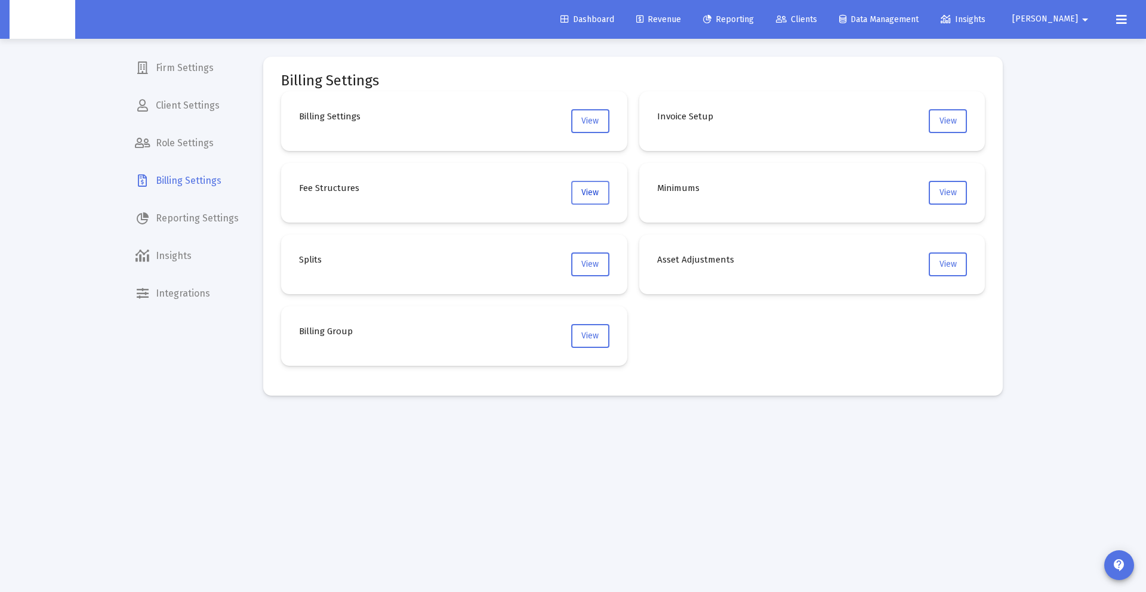
click at [579, 194] on button "View" at bounding box center [590, 193] width 38 height 24
